Goal: Task Accomplishment & Management: Manage account settings

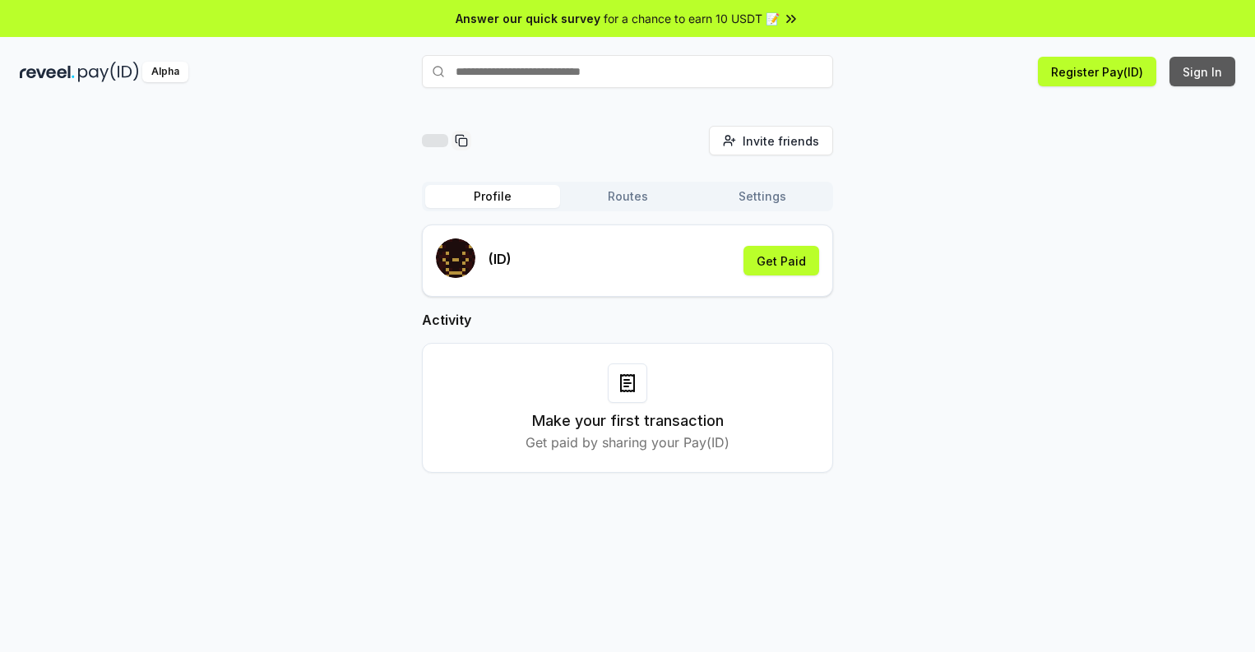
click at [1203, 72] on button "Sign In" at bounding box center [1202, 72] width 66 height 30
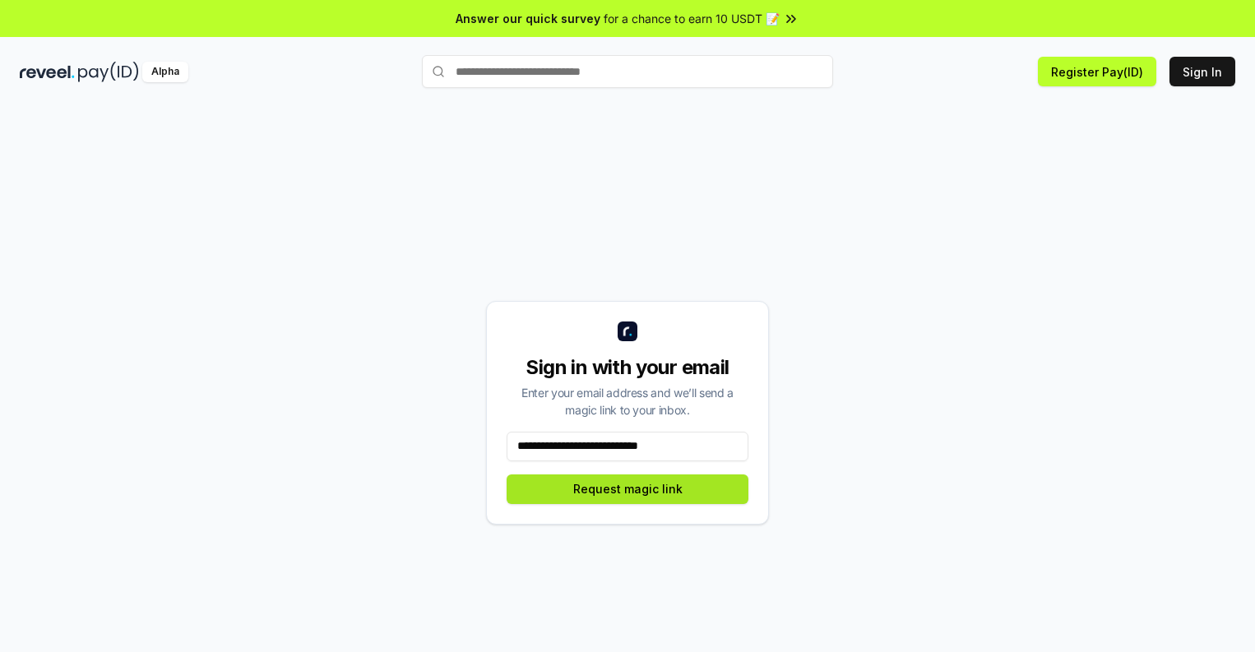
type input "**********"
click at [627, 488] on button "Request magic link" at bounding box center [628, 489] width 242 height 30
